Goal: Task Accomplishment & Management: Manage account settings

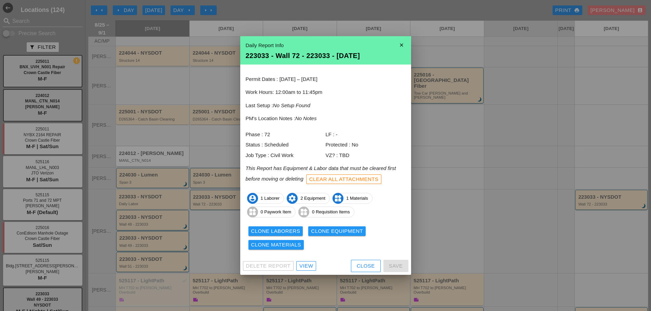
scroll to position [68, 0]
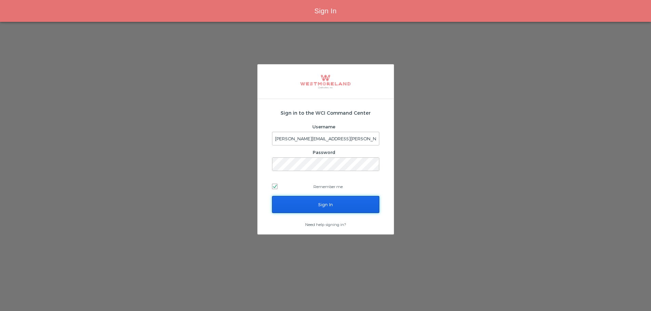
click at [357, 204] on input "Sign In" at bounding box center [325, 204] width 107 height 17
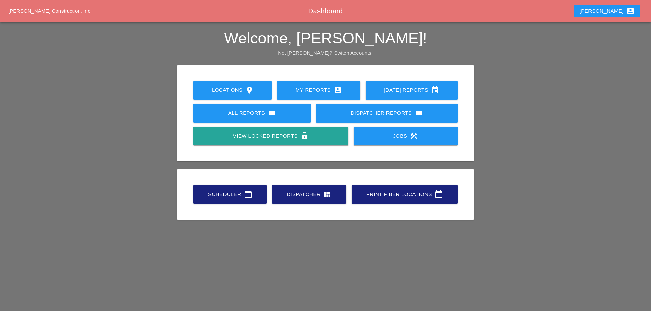
click at [246, 200] on link "Scheduler calendar_today" at bounding box center [229, 194] width 73 height 19
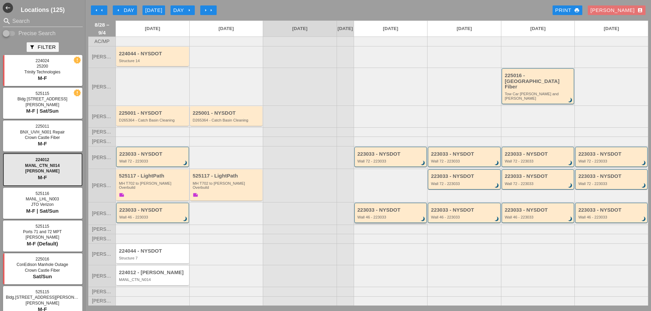
click at [408, 207] on div "223033 - NYSDOT" at bounding box center [391, 210] width 68 height 6
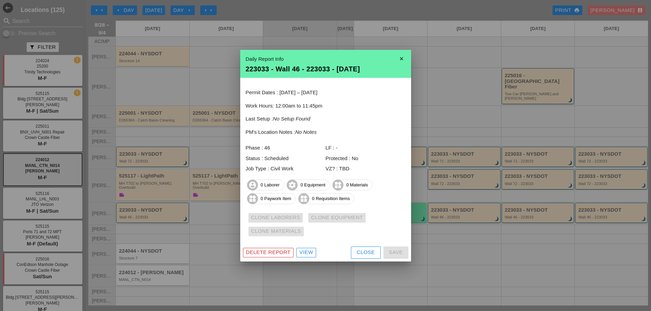
click at [286, 255] on div "Delete Report" at bounding box center [268, 253] width 45 height 8
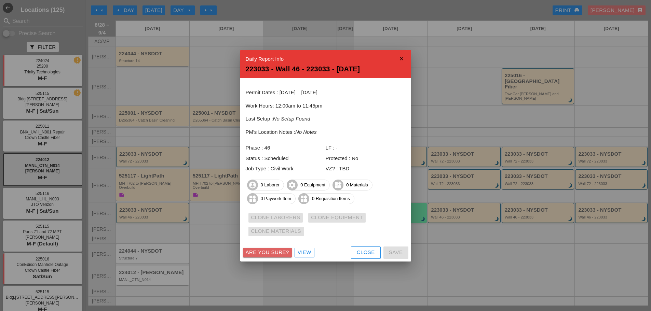
click at [286, 255] on div "Are you sure?" at bounding box center [267, 253] width 43 height 8
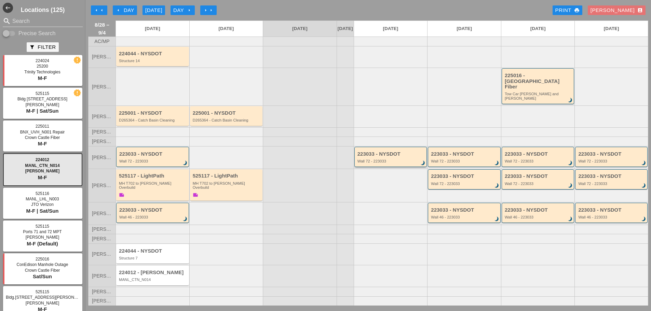
click at [402, 161] on div "Wall 72 - 223033" at bounding box center [391, 161] width 68 height 4
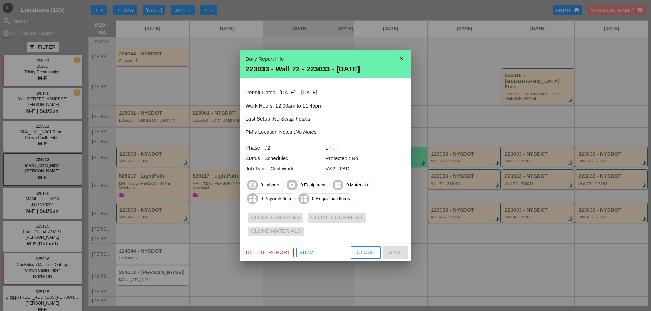
click at [276, 251] on div "Delete Report" at bounding box center [268, 253] width 45 height 8
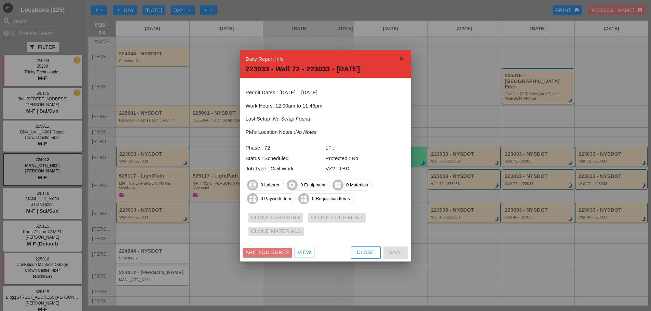
click at [276, 253] on div "Are you sure?" at bounding box center [267, 253] width 43 height 8
